Goal: Task Accomplishment & Management: Manage account settings

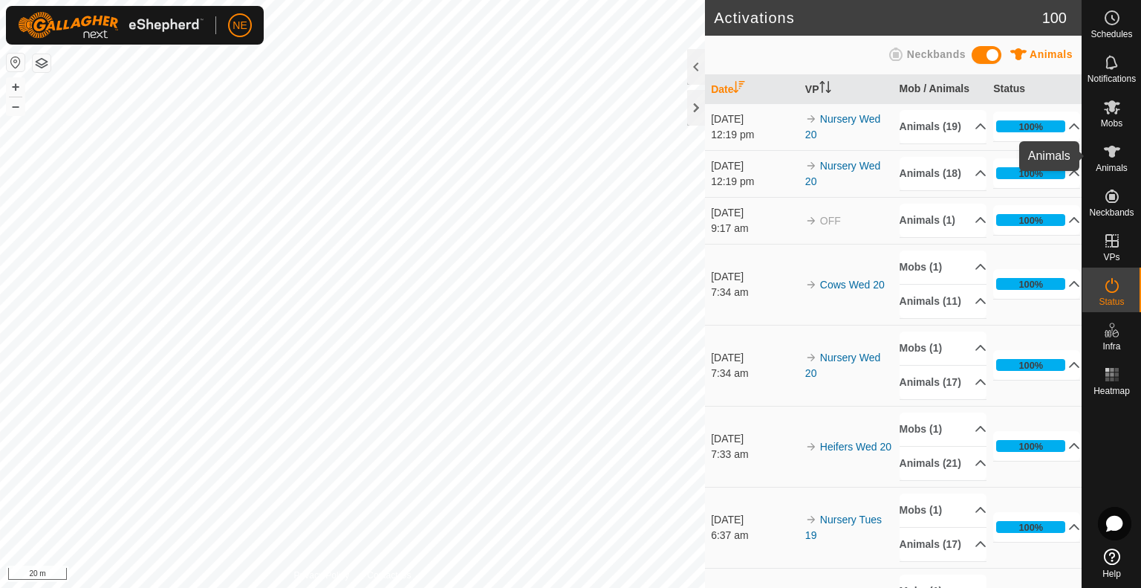
click at [1104, 155] on icon at bounding box center [1113, 152] width 18 height 18
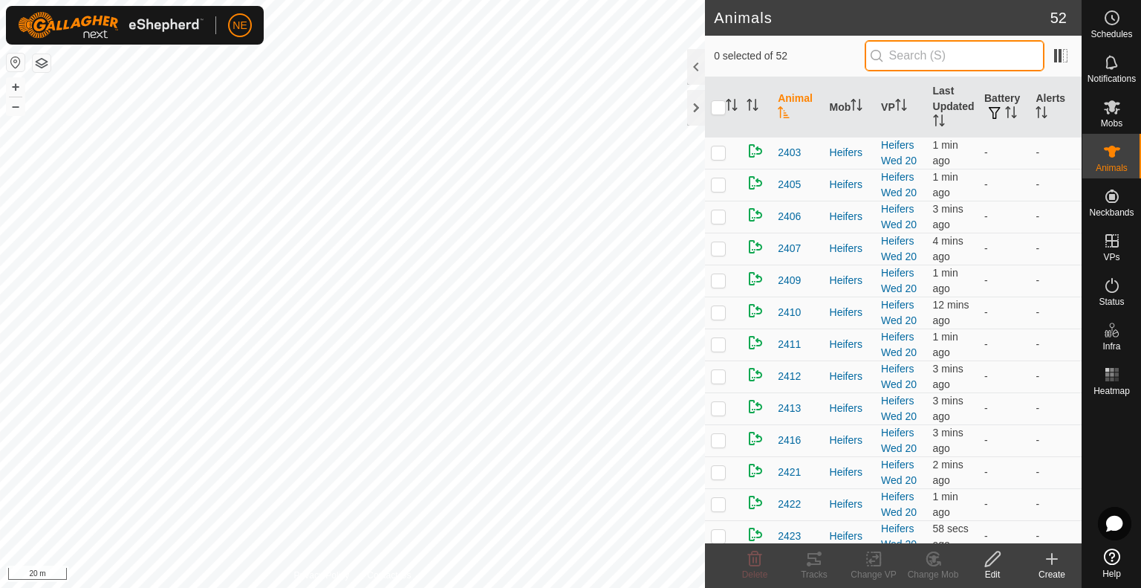
click at [892, 62] on input "text" at bounding box center [955, 55] width 180 height 31
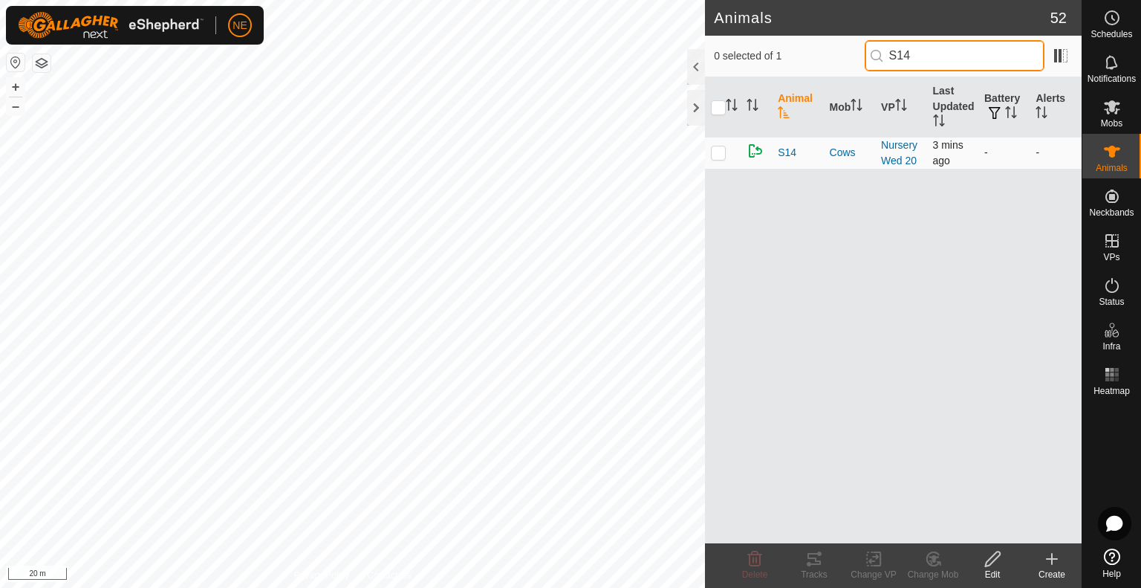
type input "S14"
click at [718, 156] on p-checkbox at bounding box center [718, 152] width 15 height 12
checkbox input "true"
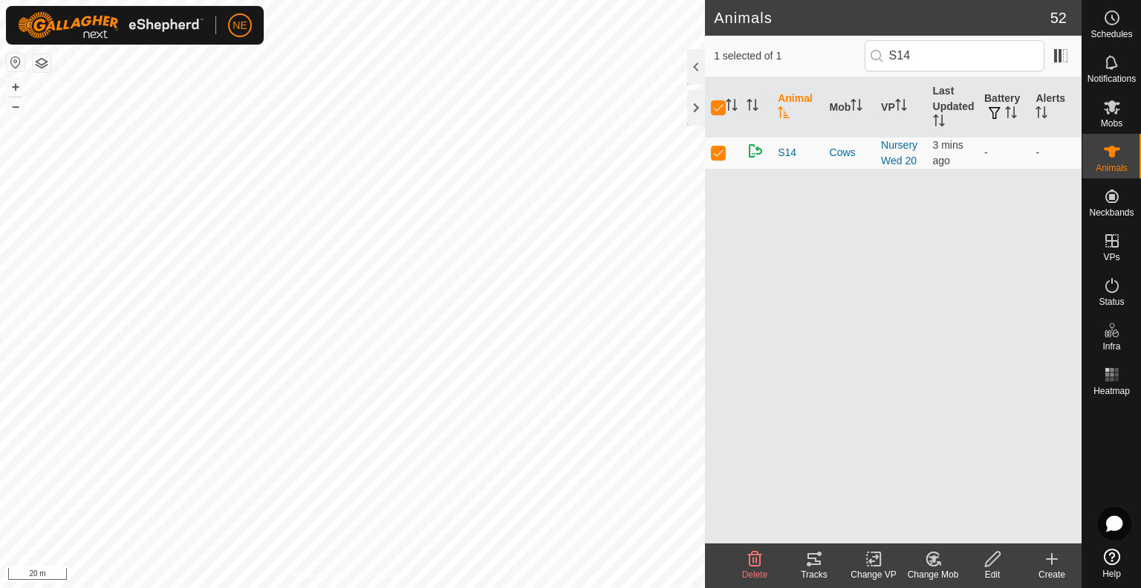
click at [934, 571] on div "Change Mob" at bounding box center [933, 574] width 59 height 13
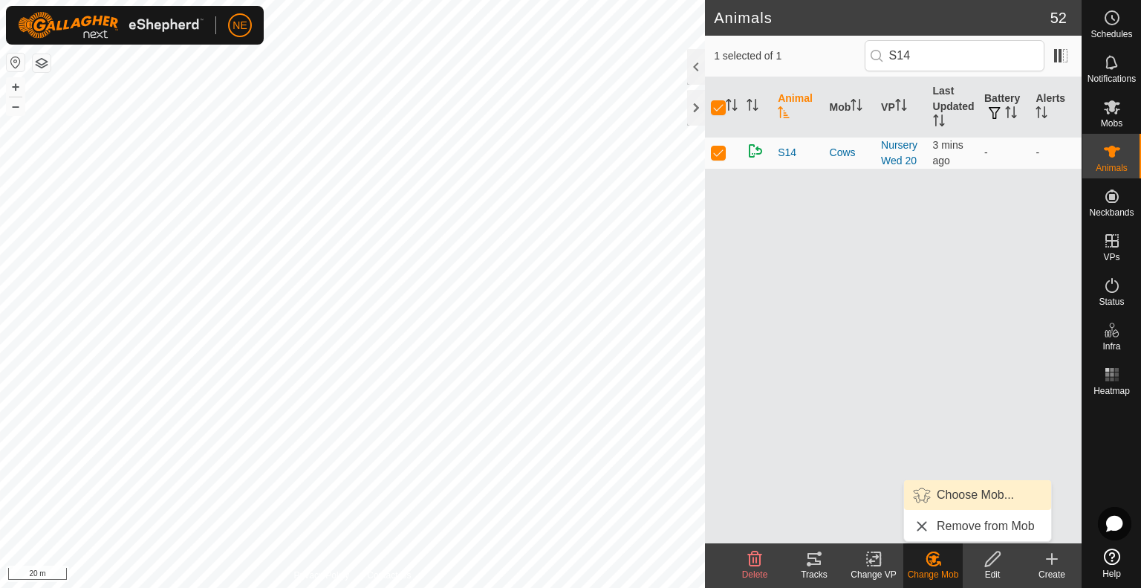
click at [967, 500] on link "Choose Mob..." at bounding box center [977, 495] width 147 height 30
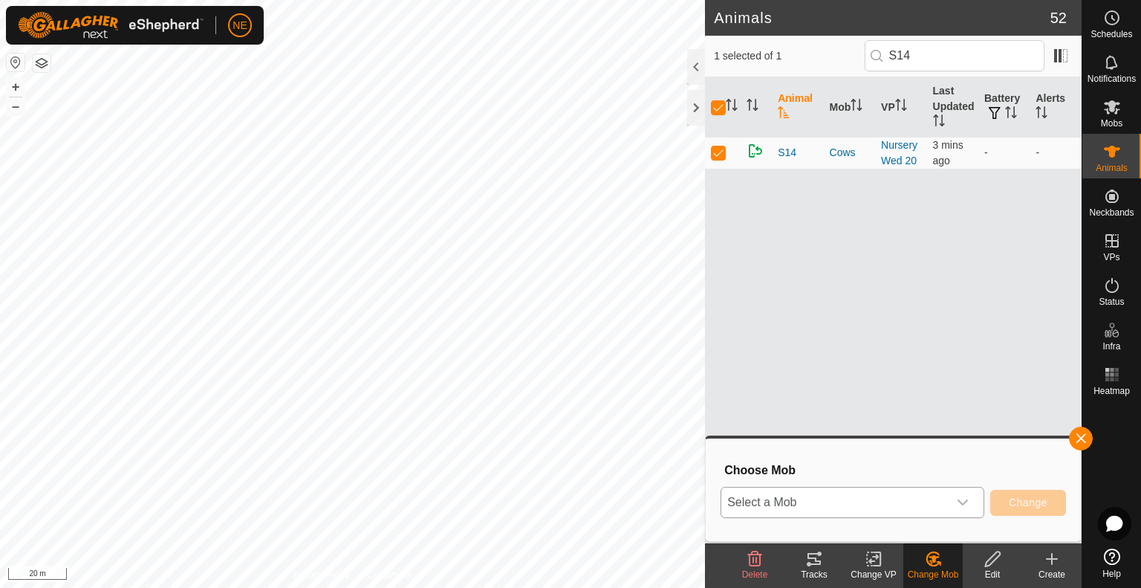
click at [962, 503] on icon "dropdown trigger" at bounding box center [963, 502] width 10 height 6
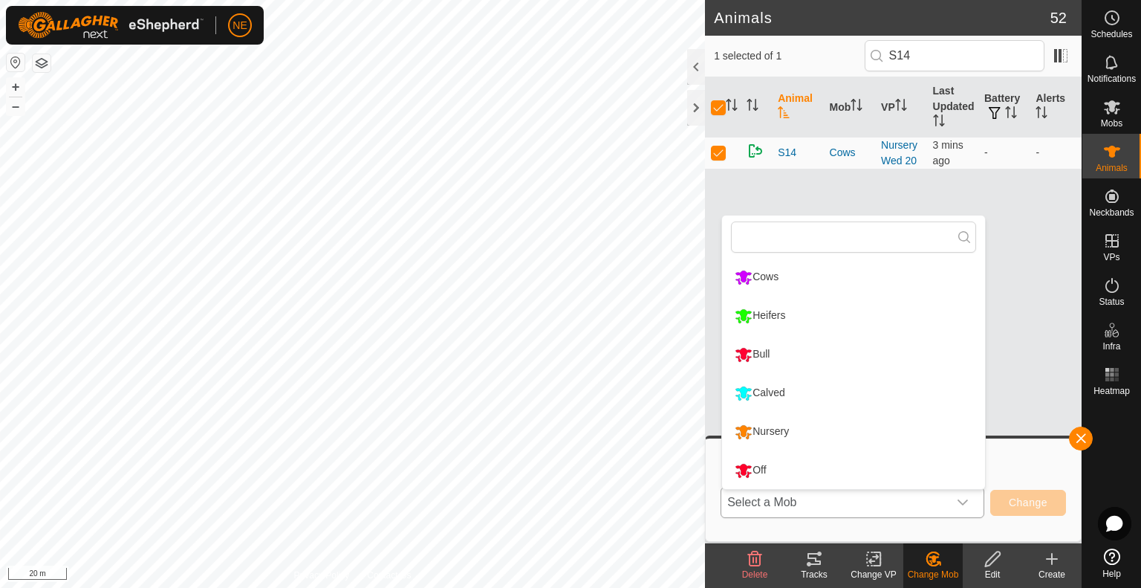
click at [836, 436] on li "Nursery" at bounding box center [853, 431] width 263 height 37
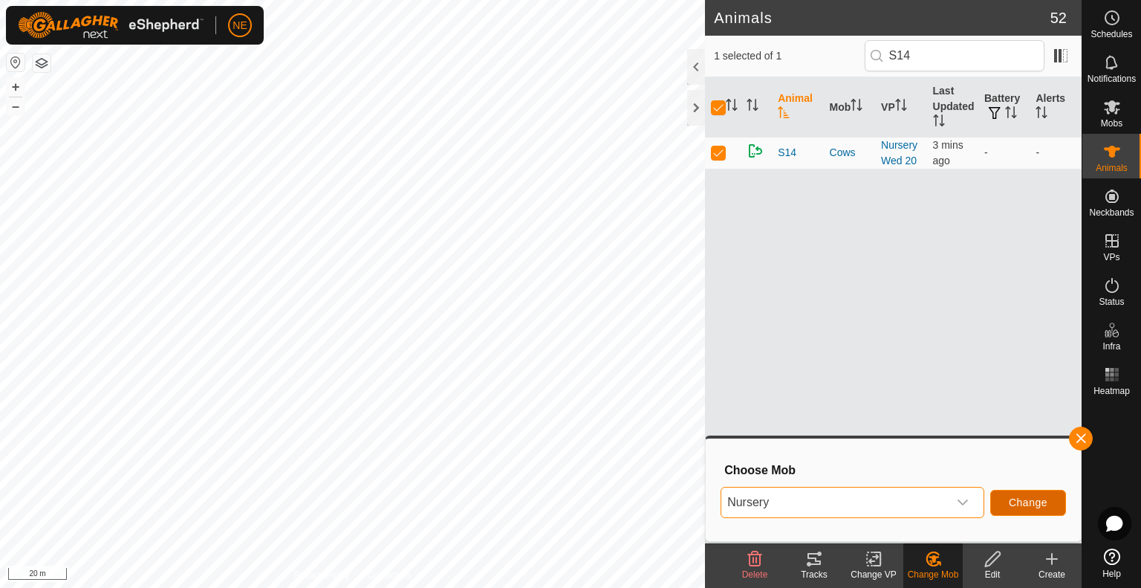
click at [1003, 508] on button "Change" at bounding box center [1029, 503] width 76 height 26
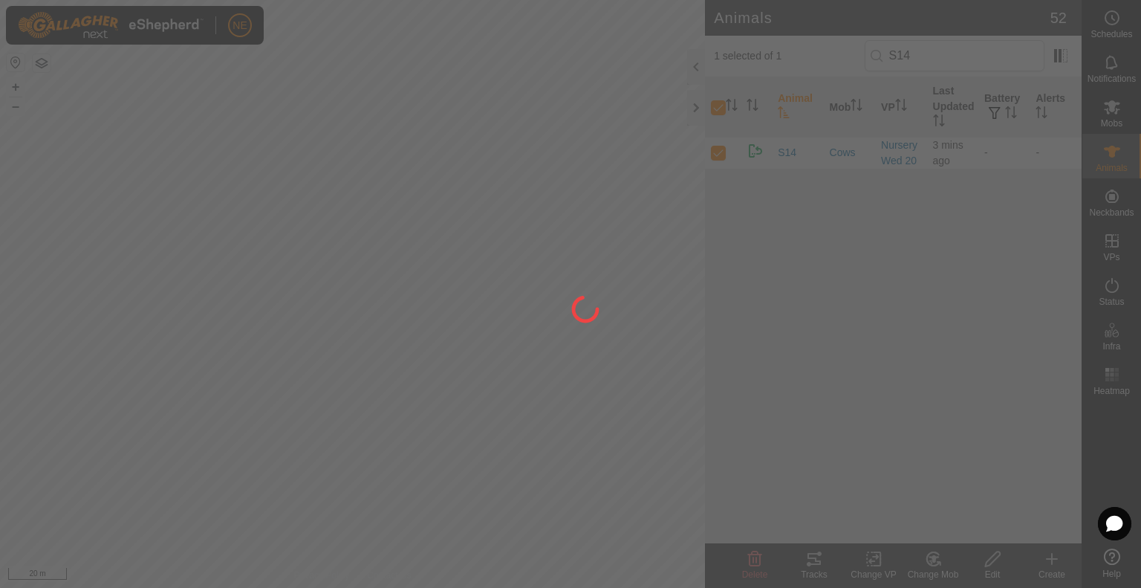
checkbox input "false"
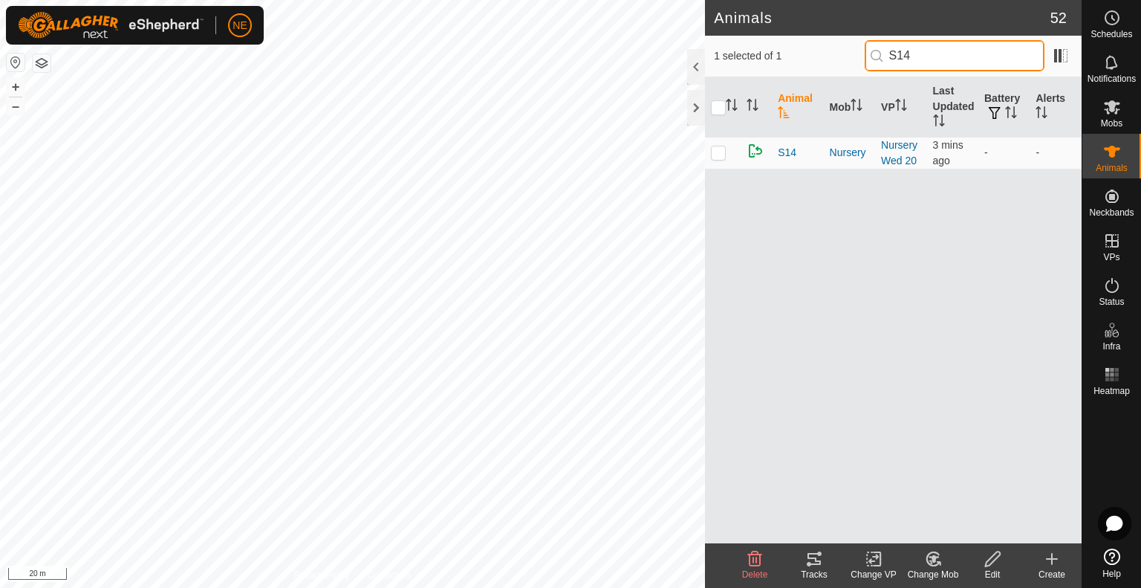
click at [939, 63] on input "S14" at bounding box center [955, 55] width 180 height 31
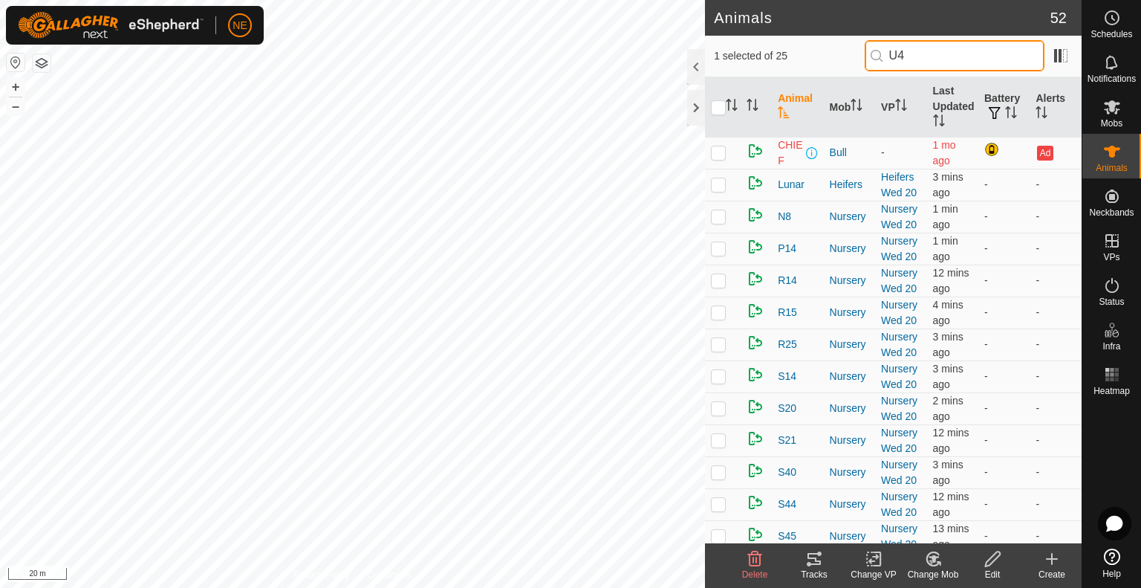
type input "U45"
checkbox input "true"
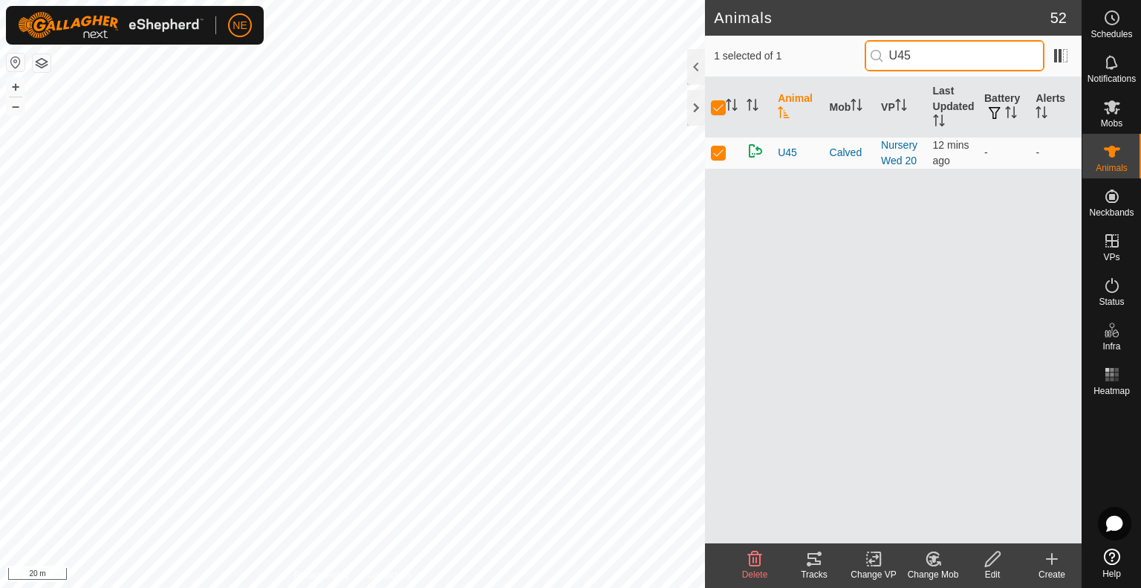
type input "U45"
click at [936, 570] on div "Change Mob" at bounding box center [933, 574] width 59 height 13
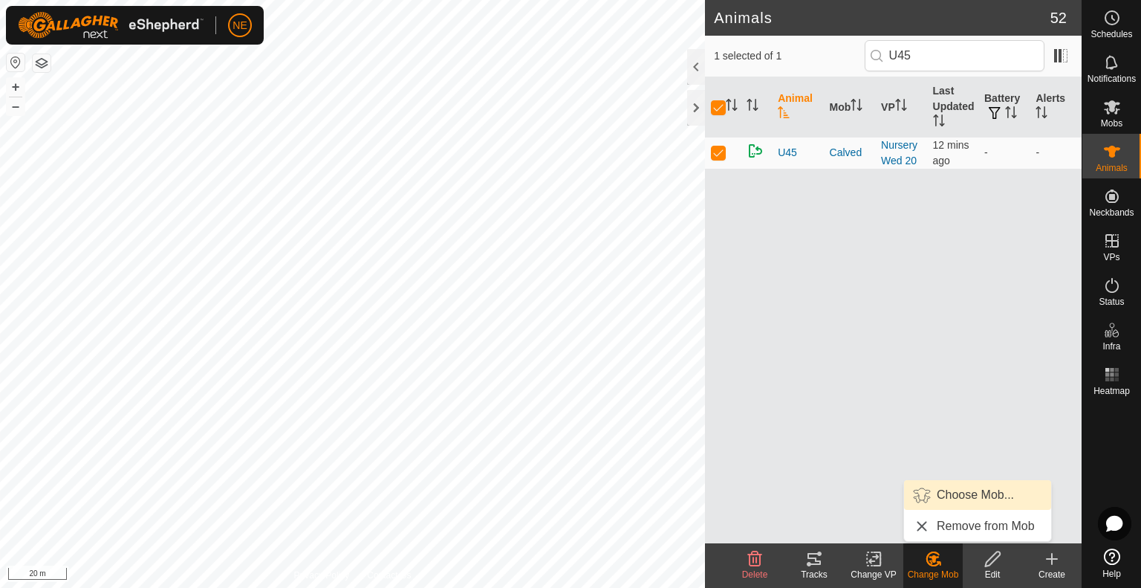
click at [976, 491] on link "Choose Mob..." at bounding box center [977, 495] width 147 height 30
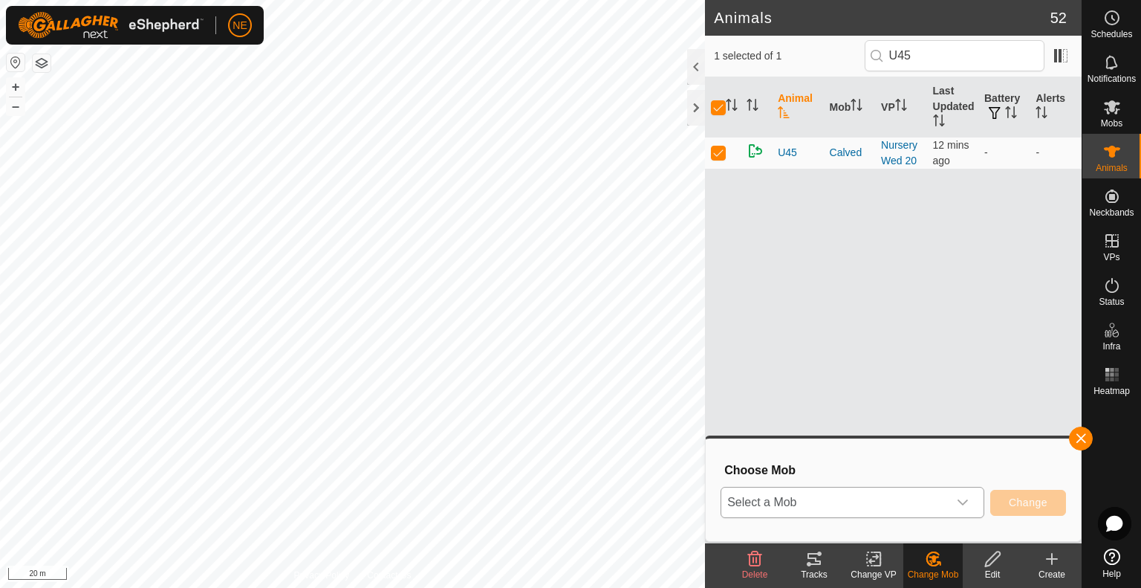
click at [981, 499] on p-select "Select a Mob" at bounding box center [853, 502] width 264 height 31
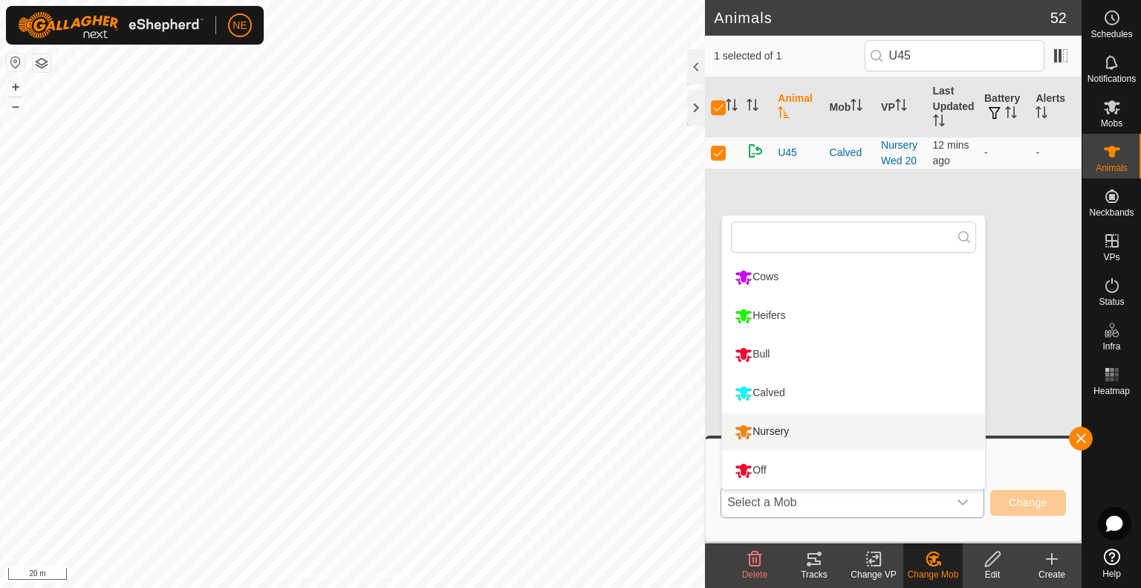
click at [812, 427] on li "Nursery" at bounding box center [853, 431] width 263 height 37
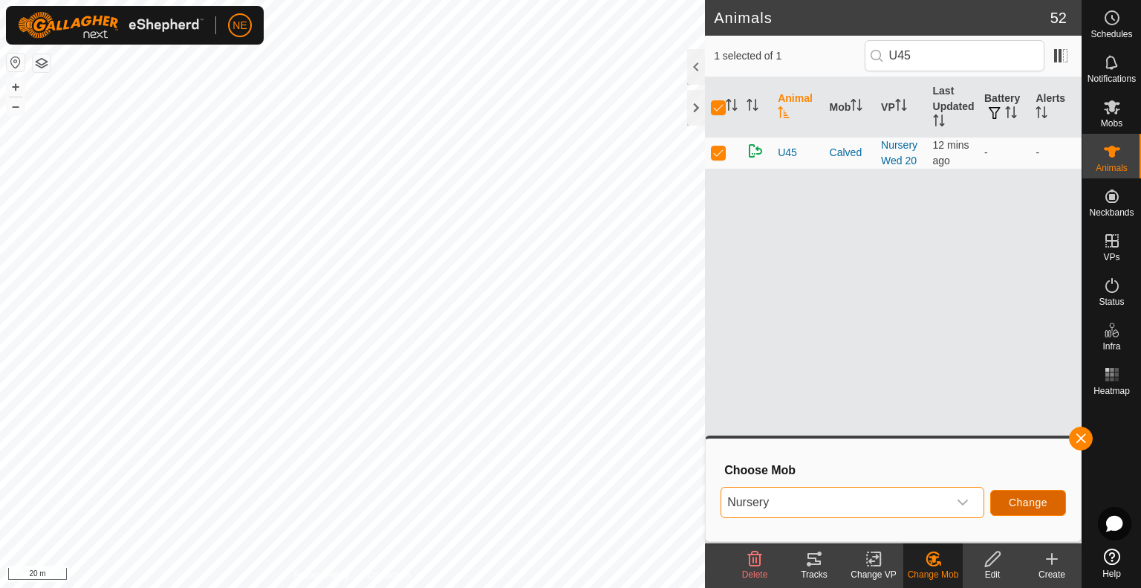
click at [1001, 499] on button "Change" at bounding box center [1029, 503] width 76 height 26
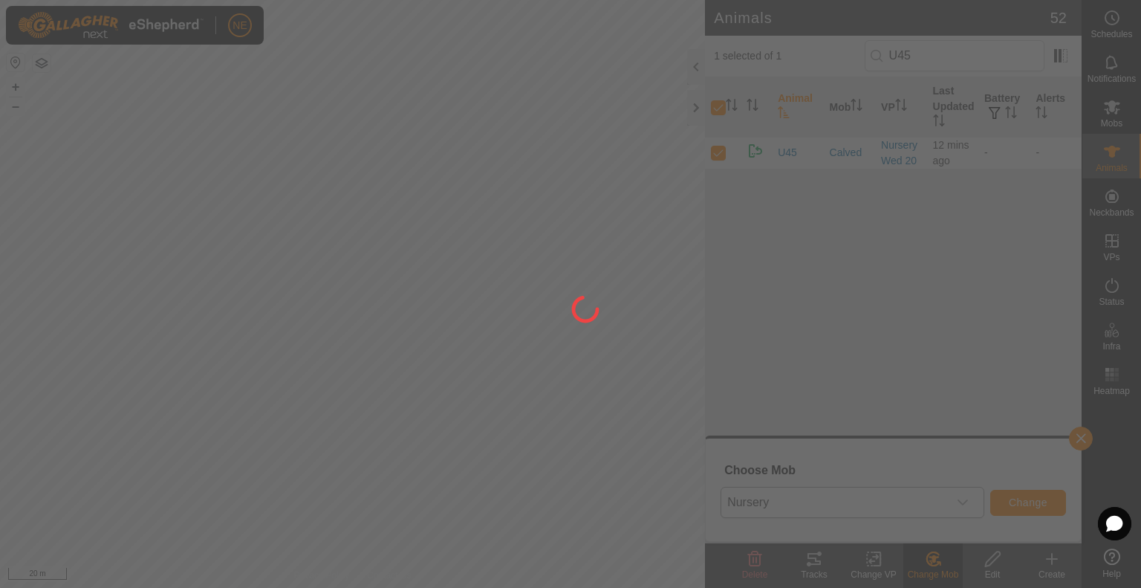
checkbox input "false"
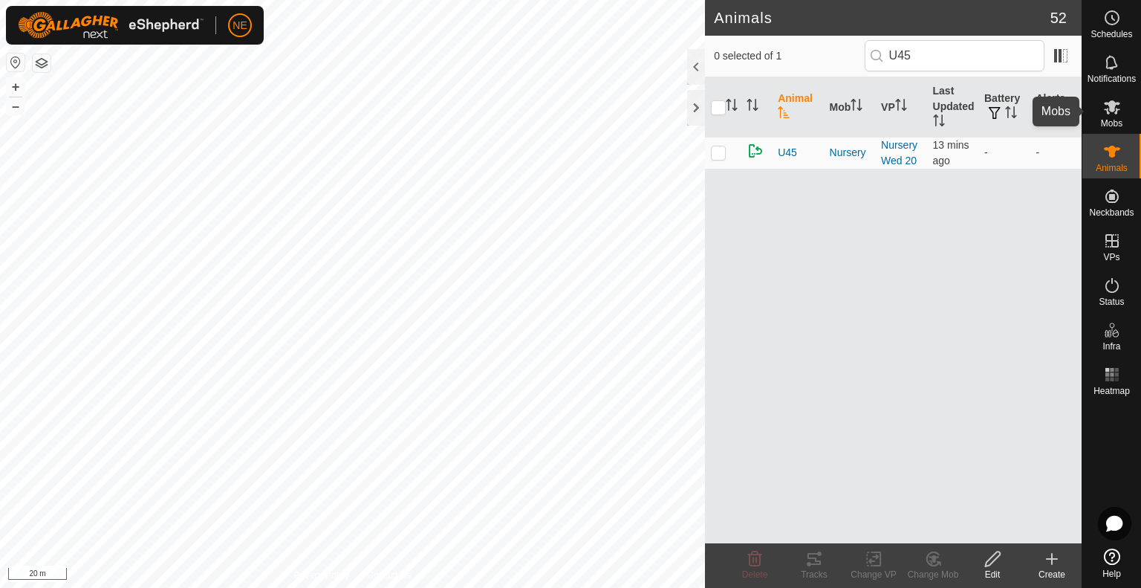
click at [1115, 115] on icon at bounding box center [1113, 107] width 18 height 18
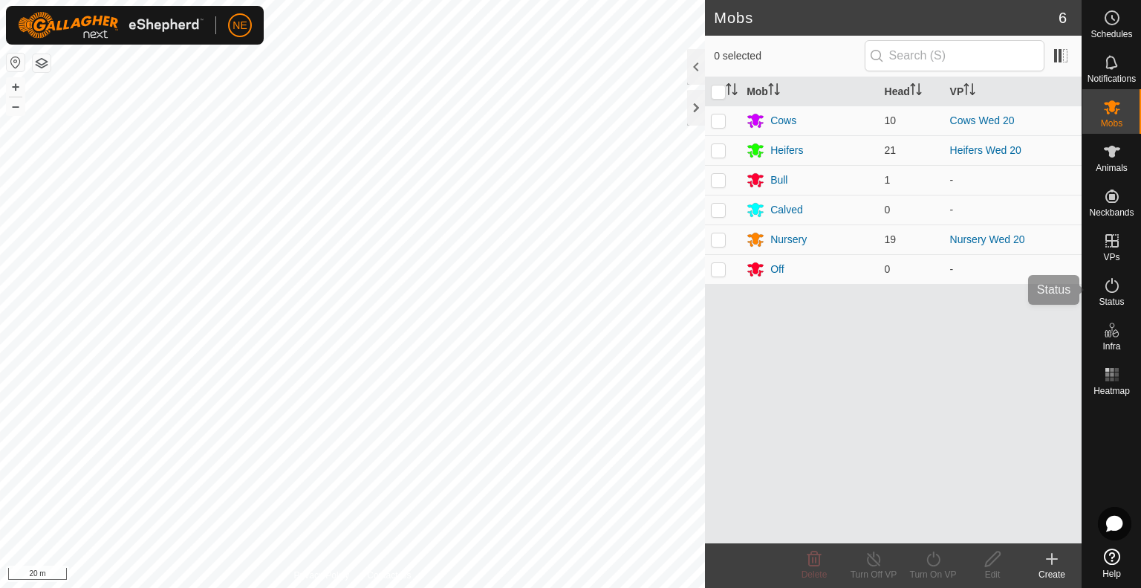
click at [1118, 272] on div "Status" at bounding box center [1112, 290] width 59 height 45
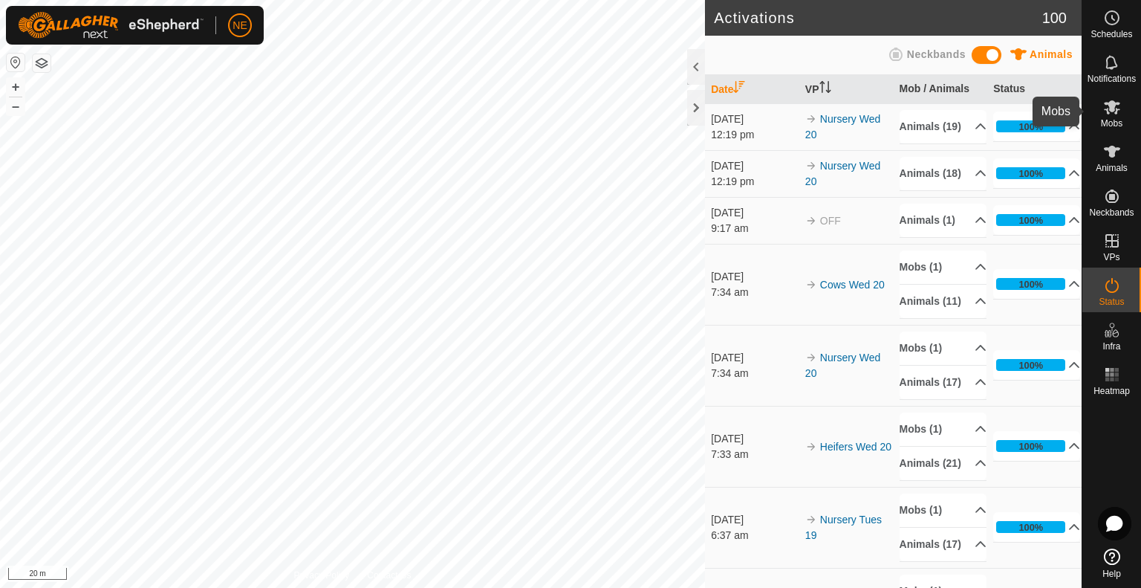
click at [1116, 117] on es-mob-svg-icon at bounding box center [1112, 107] width 27 height 24
